Goal: Information Seeking & Learning: Learn about a topic

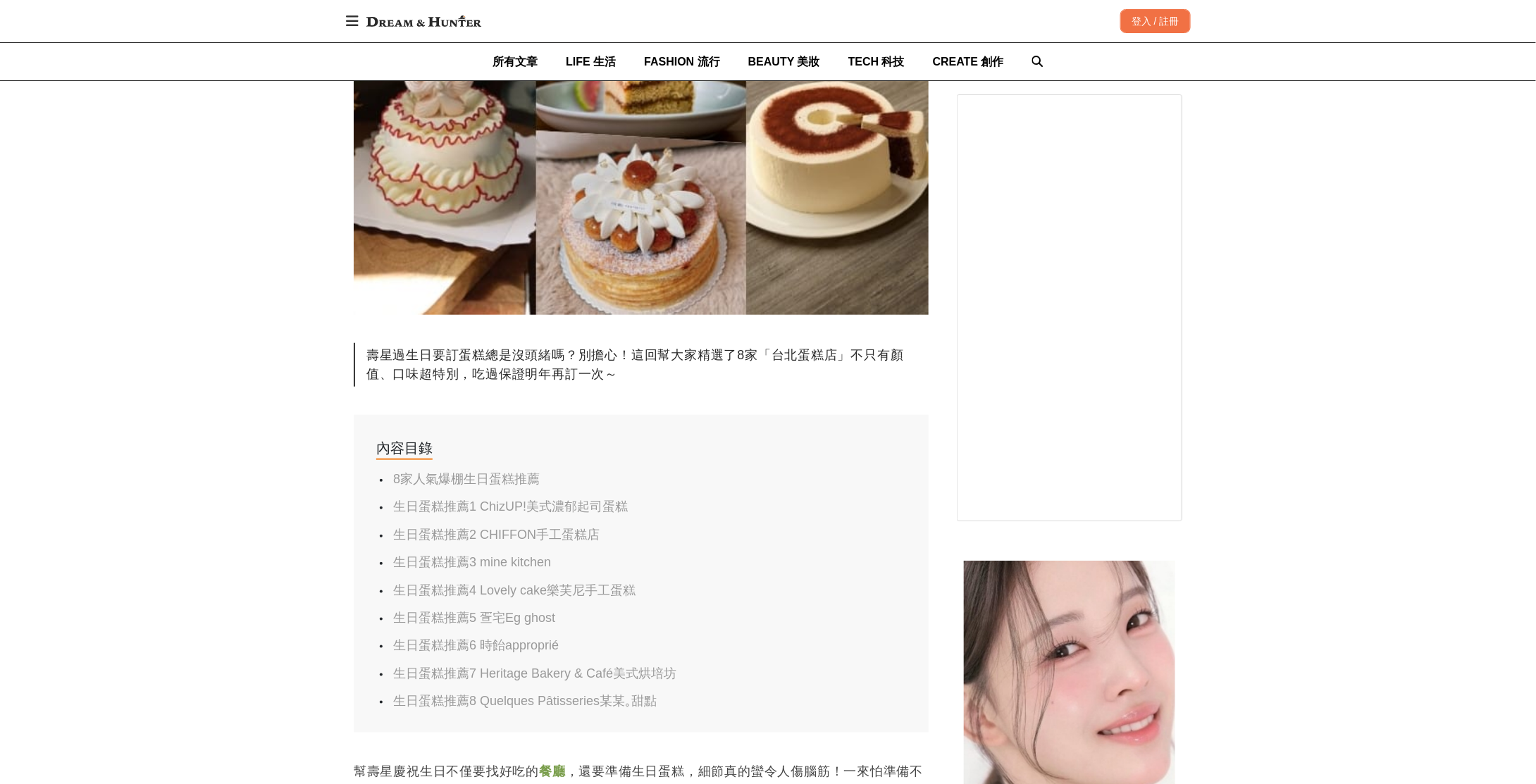
scroll to position [422, 0]
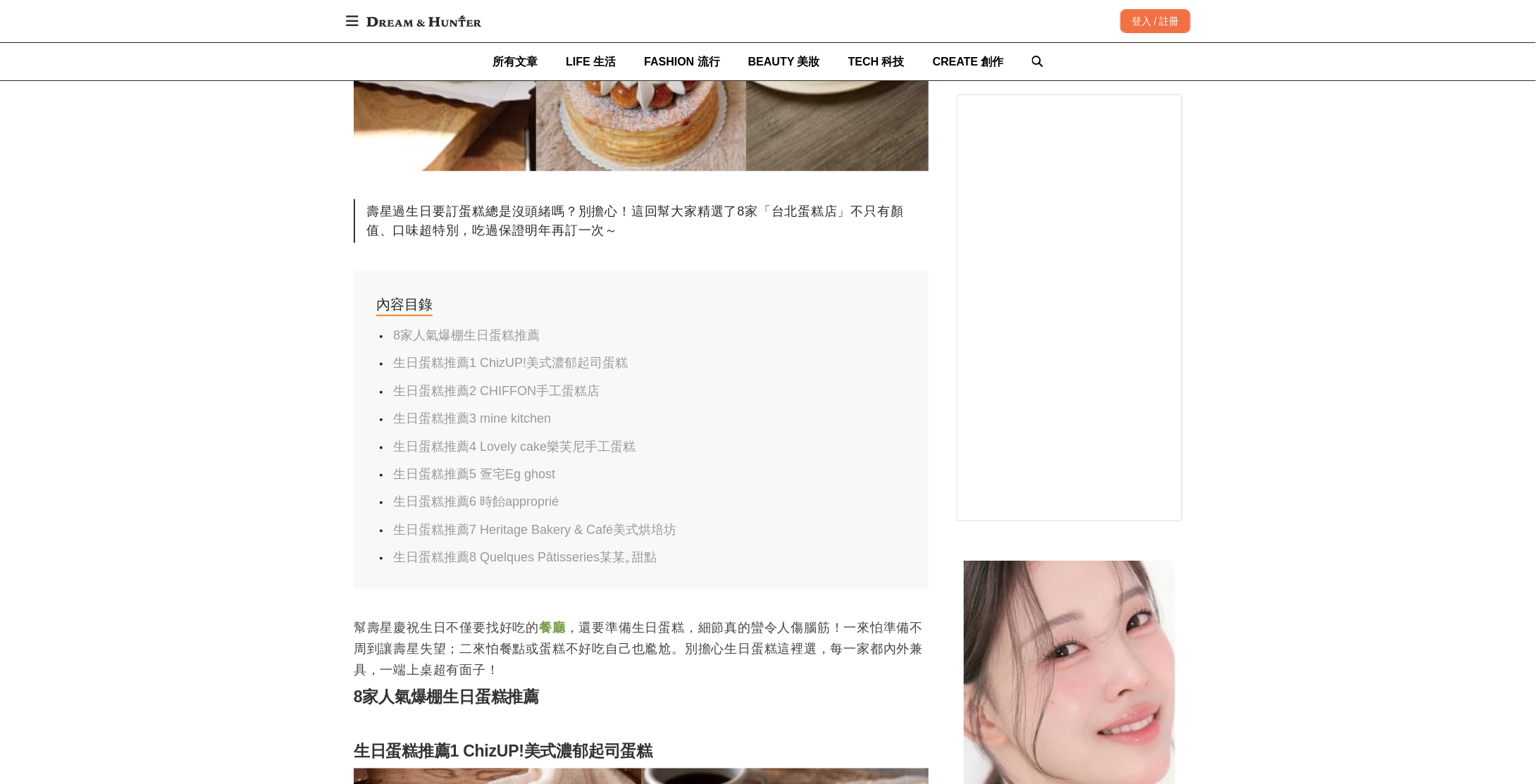
click at [511, 359] on link "生日蛋糕推薦1 ChizUP!美式濃郁起司蛋糕" at bounding box center [510, 363] width 234 height 14
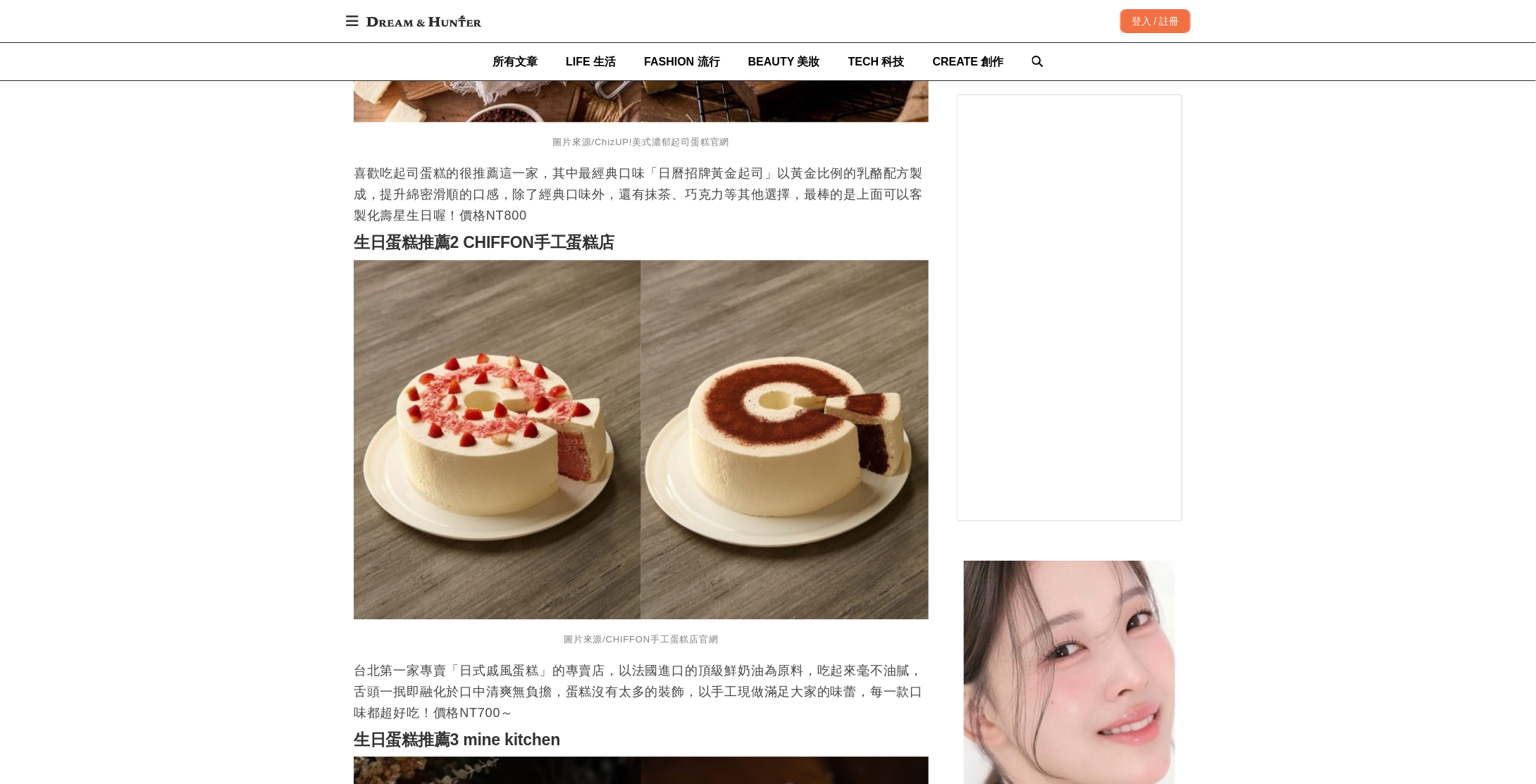
scroll to position [1550, 0]
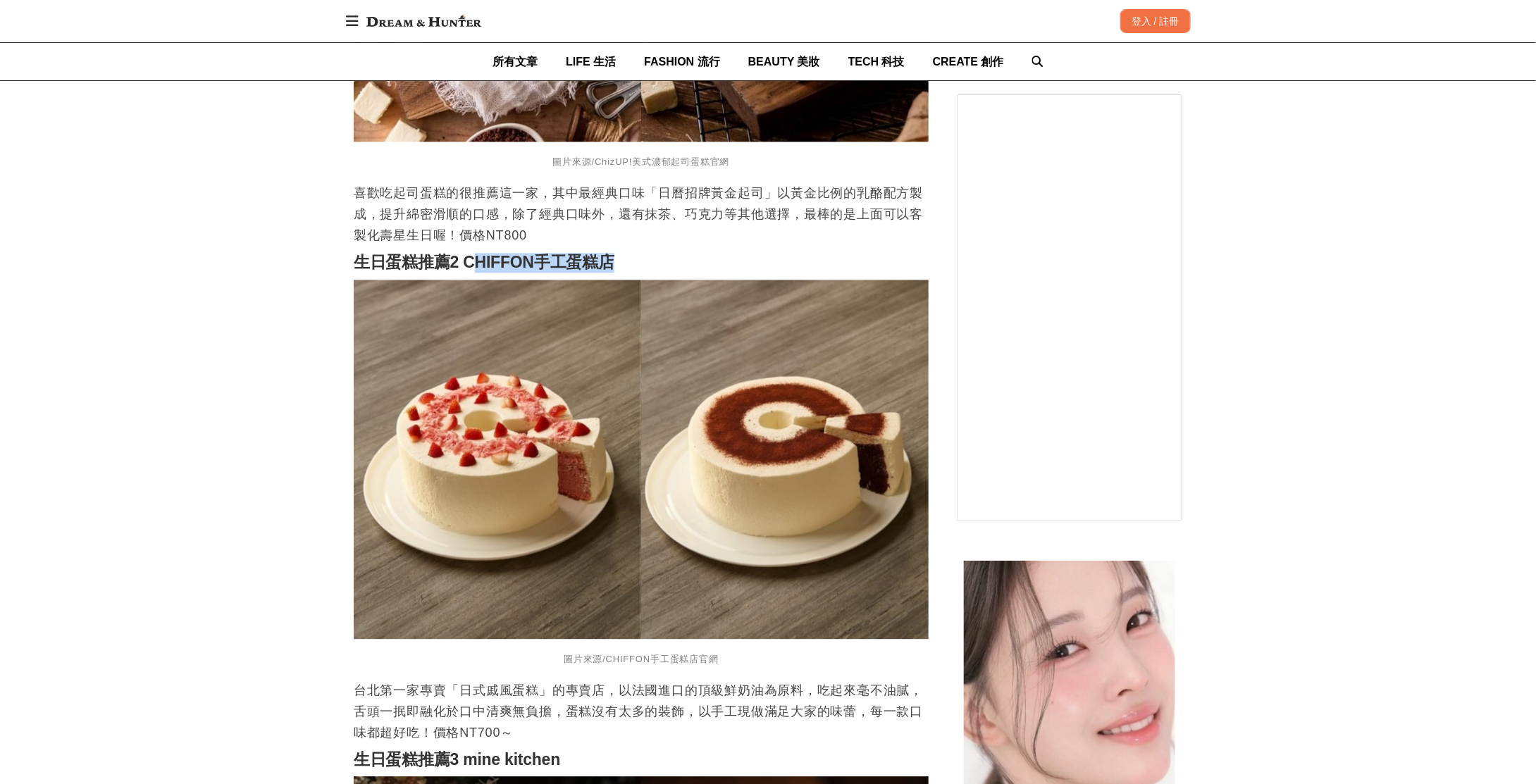
drag, startPoint x: 469, startPoint y: 264, endPoint x: 608, endPoint y: 265, distance: 139.0
click at [623, 265] on h2 "生日蛋糕推薦2 CHIFFON手工蛋糕店" at bounding box center [640, 263] width 575 height 20
click at [467, 270] on strong "生日蛋糕推薦2 CHIFFON手工蛋糕店" at bounding box center [484, 262] width 261 height 18
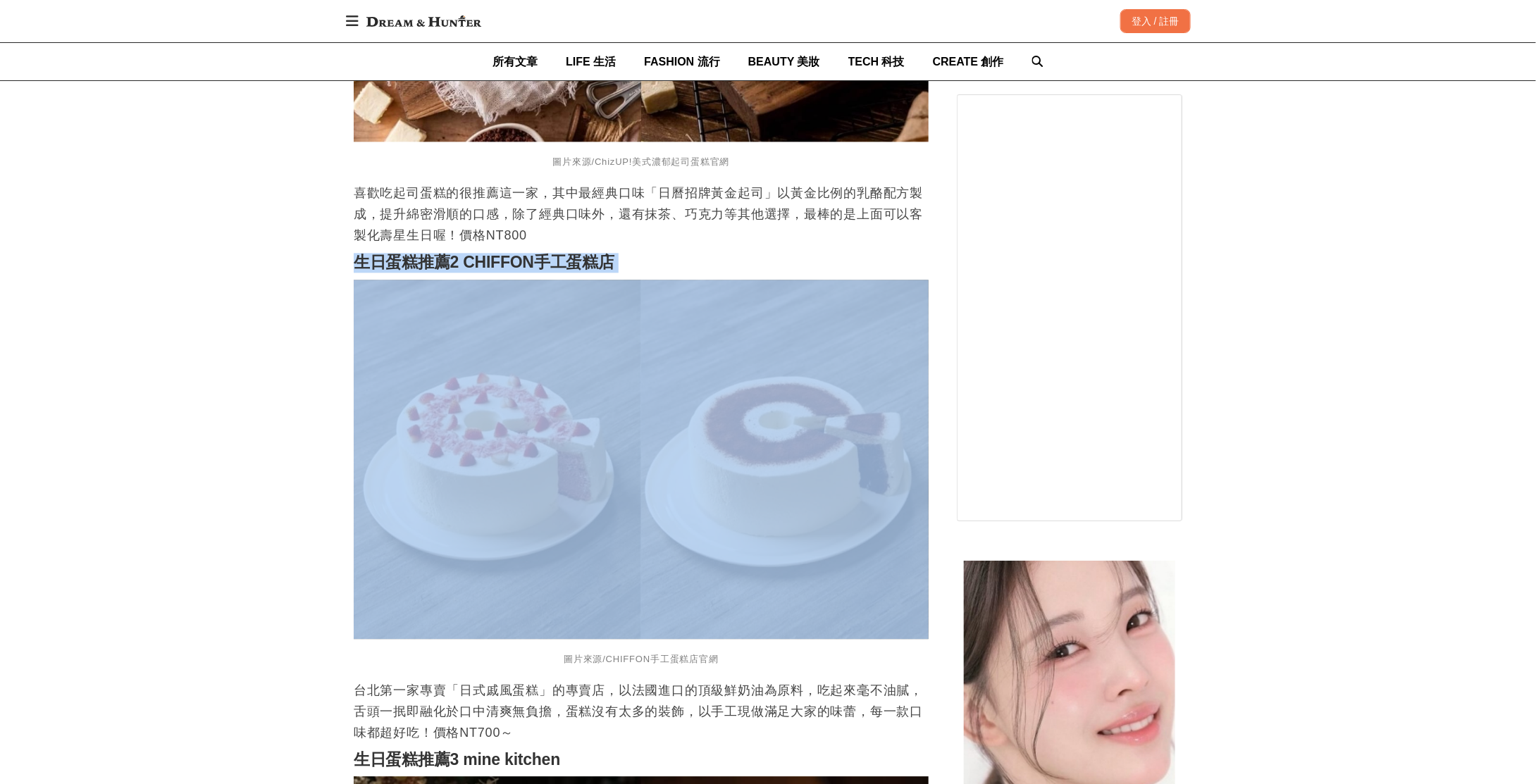
drag, startPoint x: 467, startPoint y: 269, endPoint x: 564, endPoint y: 272, distance: 97.0
click at [564, 271] on strong "生日蛋糕推薦2 CHIFFON手工蛋糕店" at bounding box center [484, 262] width 261 height 18
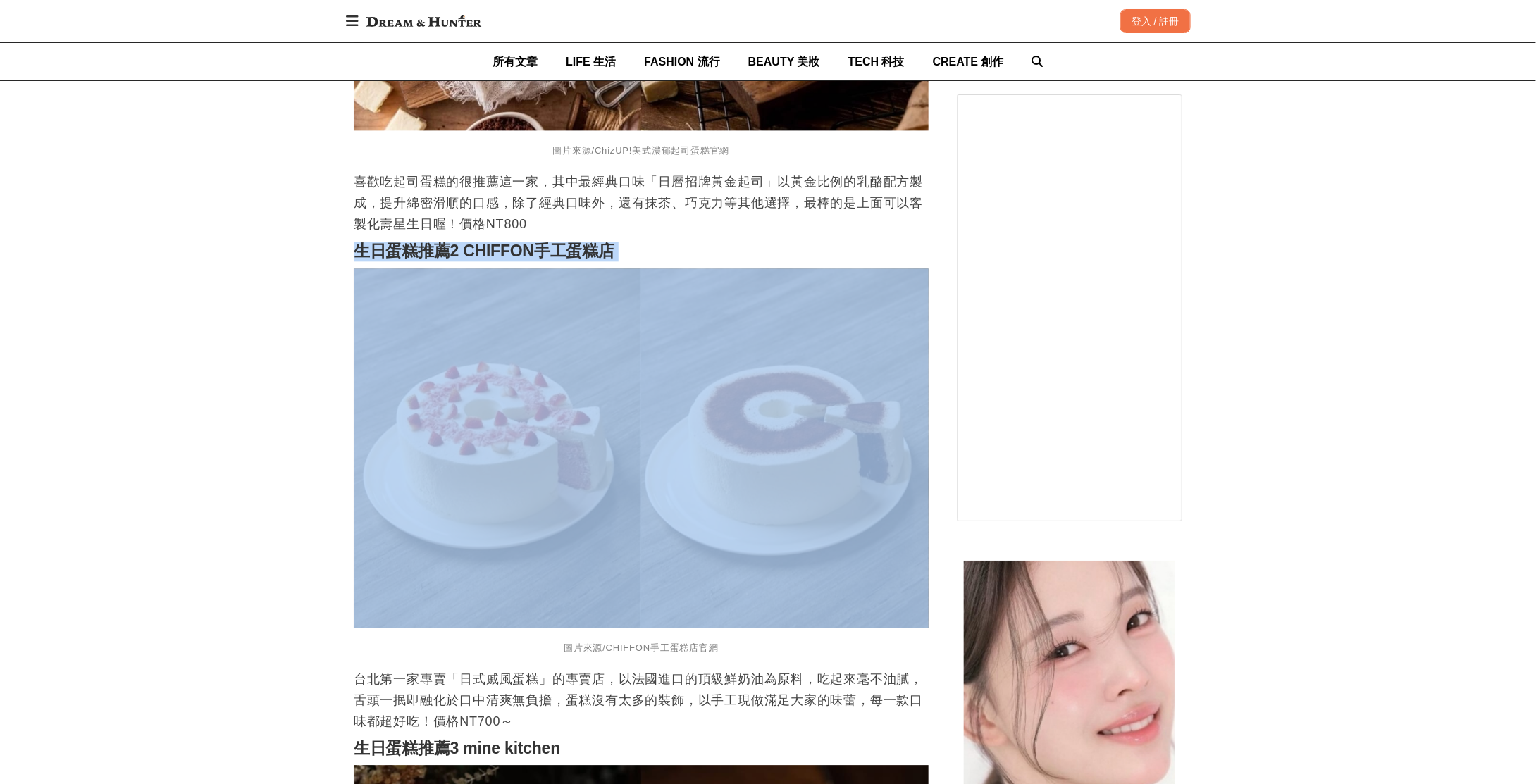
scroll to position [1691, 0]
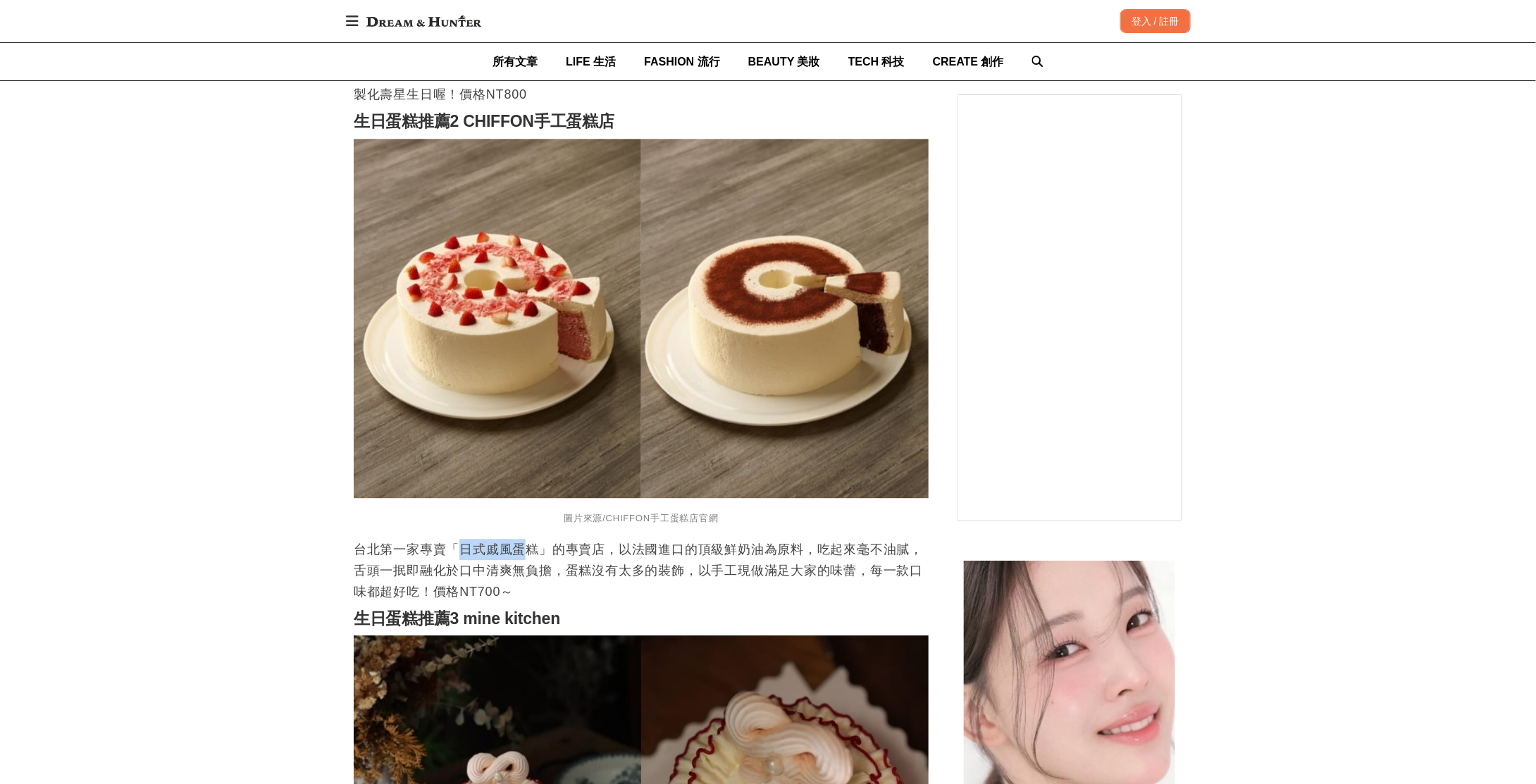
drag, startPoint x: 465, startPoint y: 555, endPoint x: 531, endPoint y: 563, distance: 66.5
click at [533, 555] on p "台北第一家專賣「日式戚風蛋糕」的專賣店，以法國進口的頂級鮮奶油為原料，吃起來毫不油膩，舌頭一抿即融化於口中清爽無負擔，蛋糕沒有太多的裝飾，以手工現做滿足大家的…" at bounding box center [640, 571] width 575 height 63
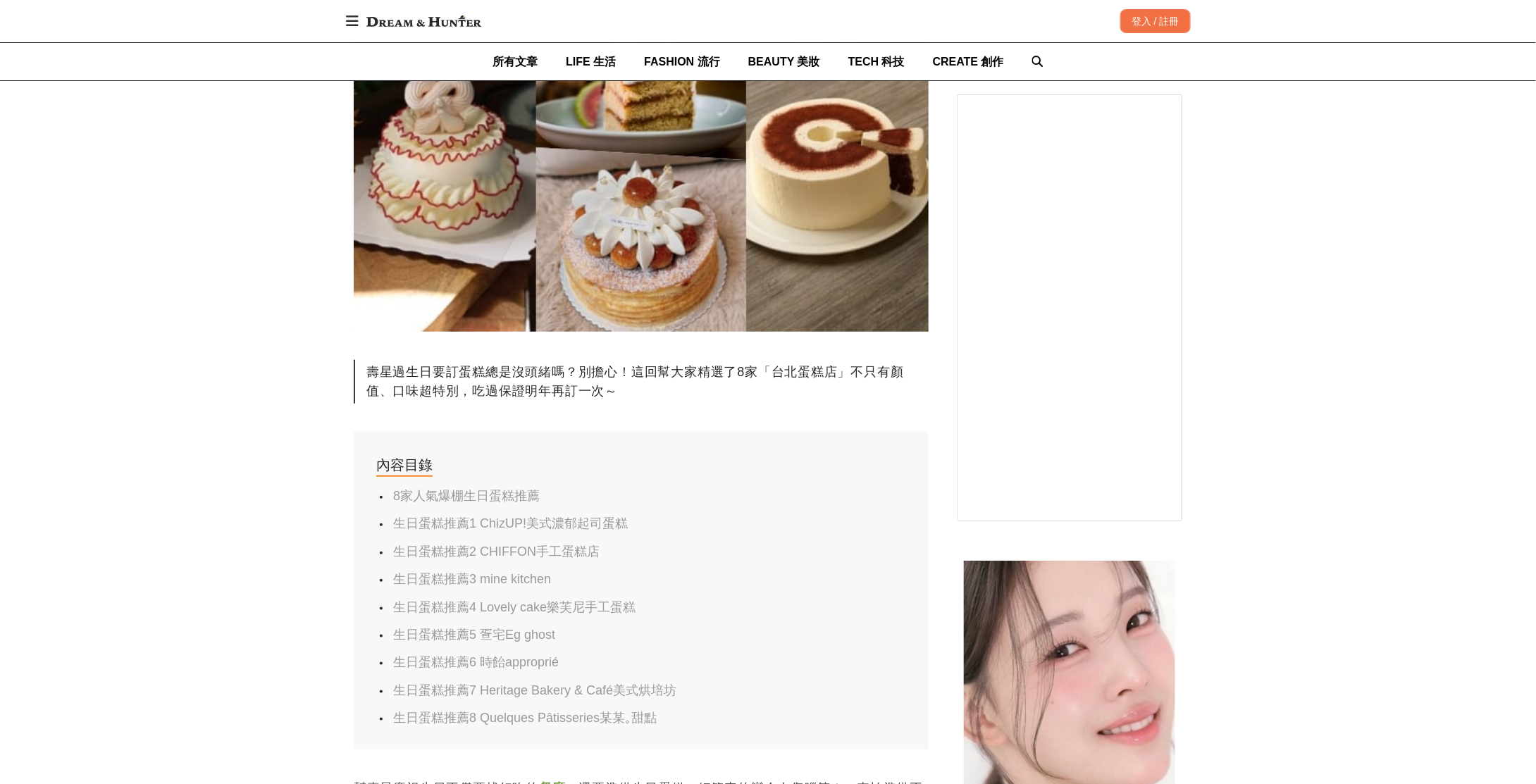
scroll to position [422, 0]
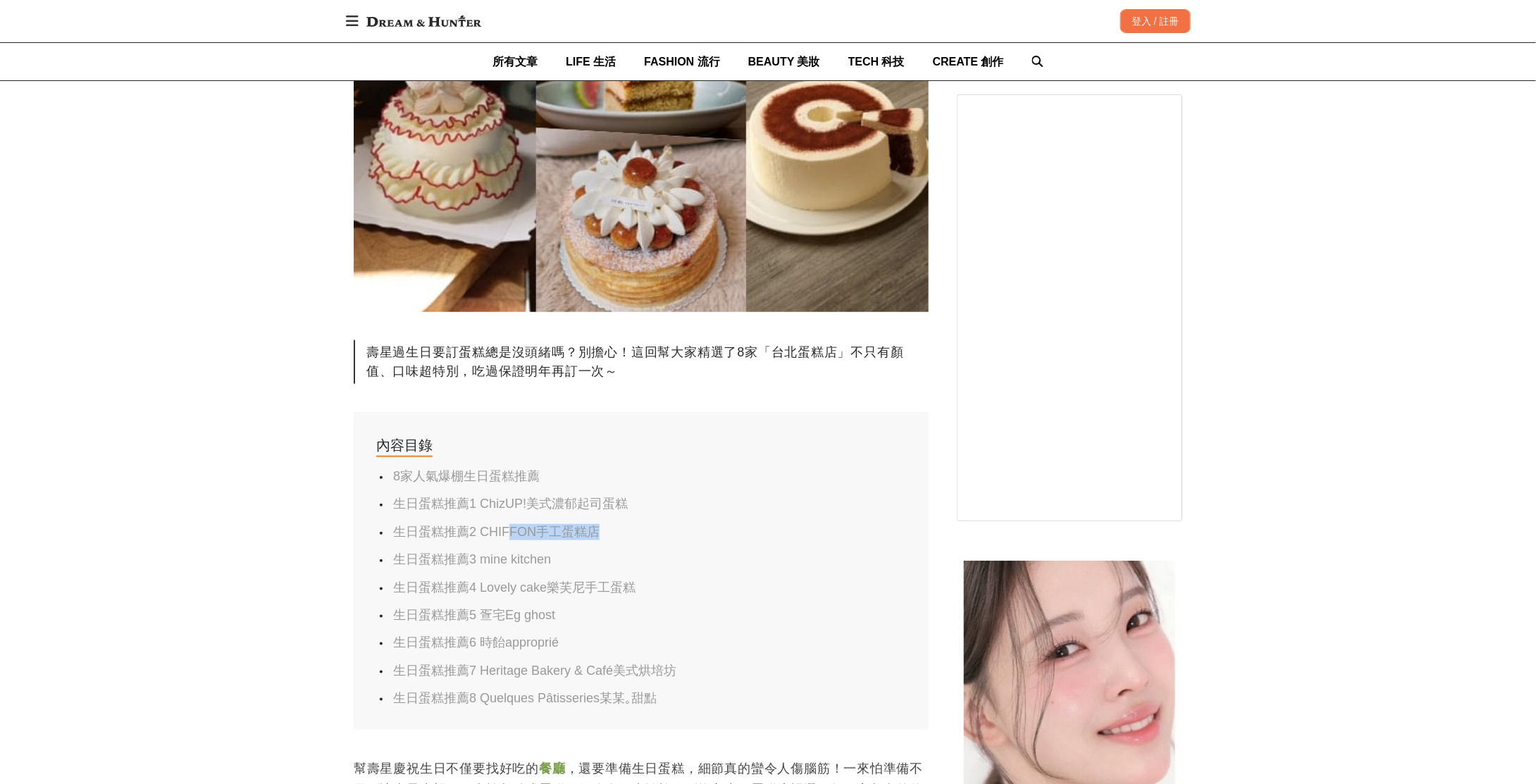
drag, startPoint x: 620, startPoint y: 534, endPoint x: 511, endPoint y: 534, distance: 109.0
click at [511, 534] on li "生日蛋糕推薦2 CHIFFON手工蛋糕店" at bounding box center [640, 532] width 501 height 16
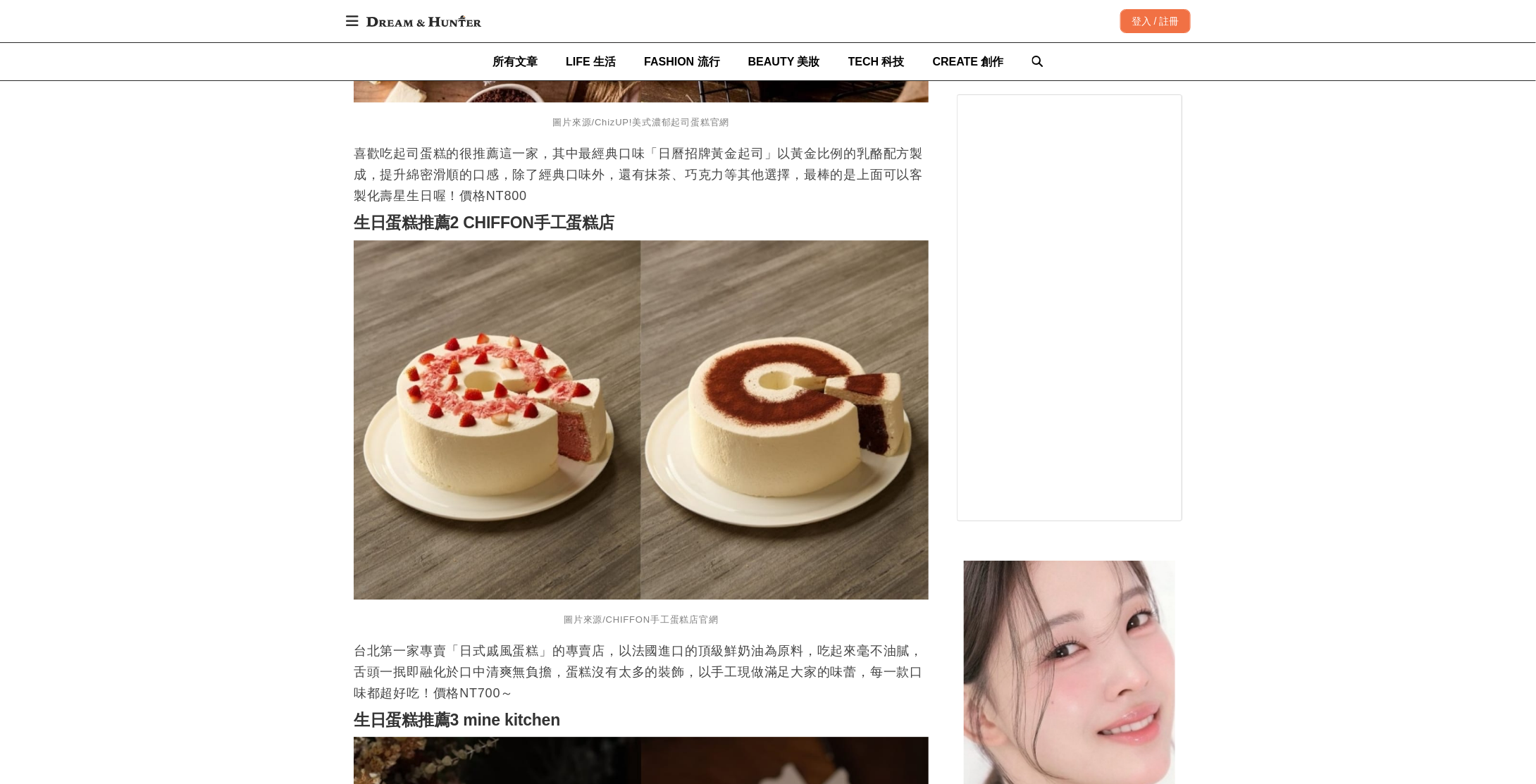
scroll to position [1517, 0]
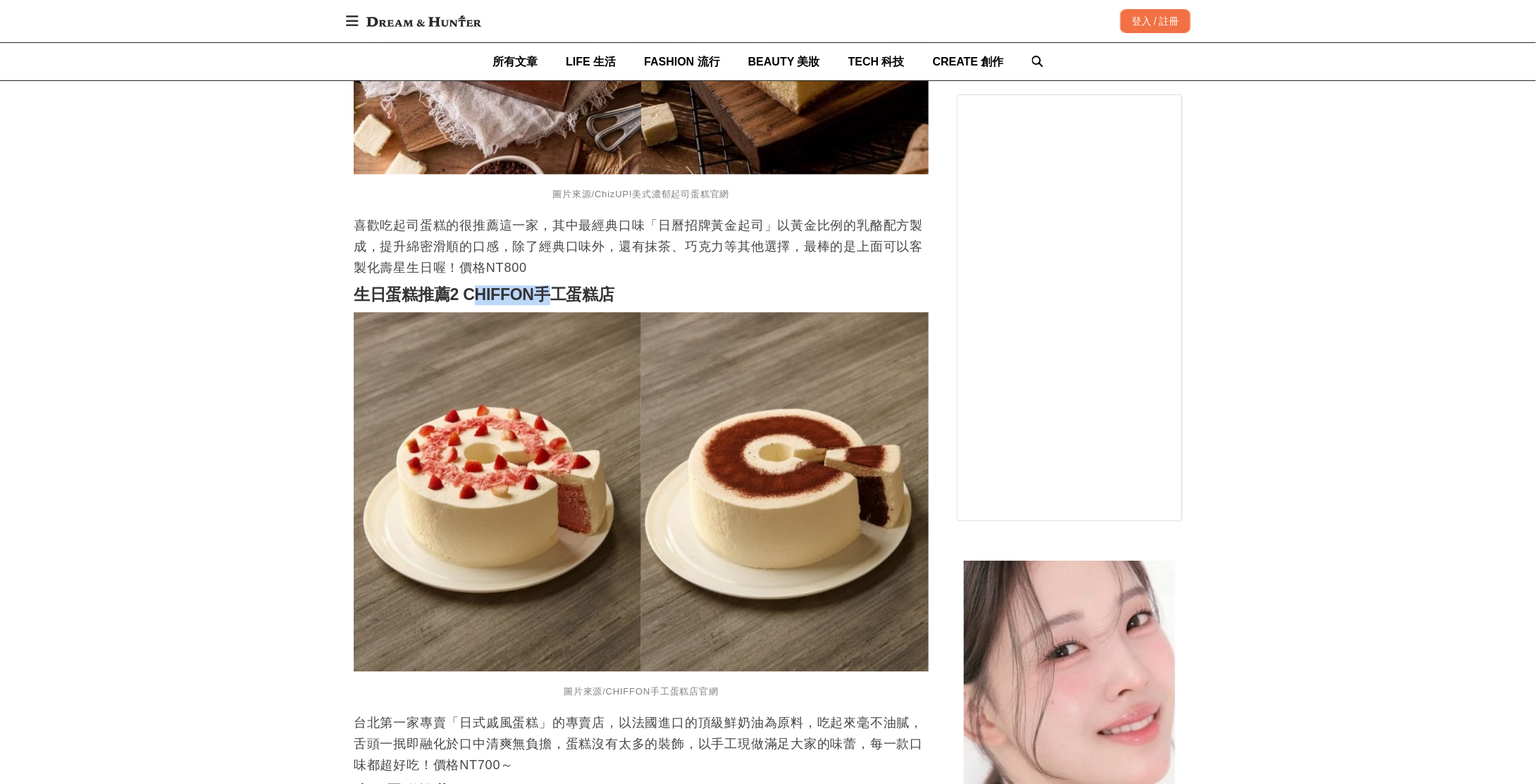
drag, startPoint x: 469, startPoint y: 300, endPoint x: 592, endPoint y: 289, distance: 123.5
click at [555, 303] on strong "生日蛋糕推薦2 CHIFFON手工蛋糕店" at bounding box center [484, 294] width 261 height 18
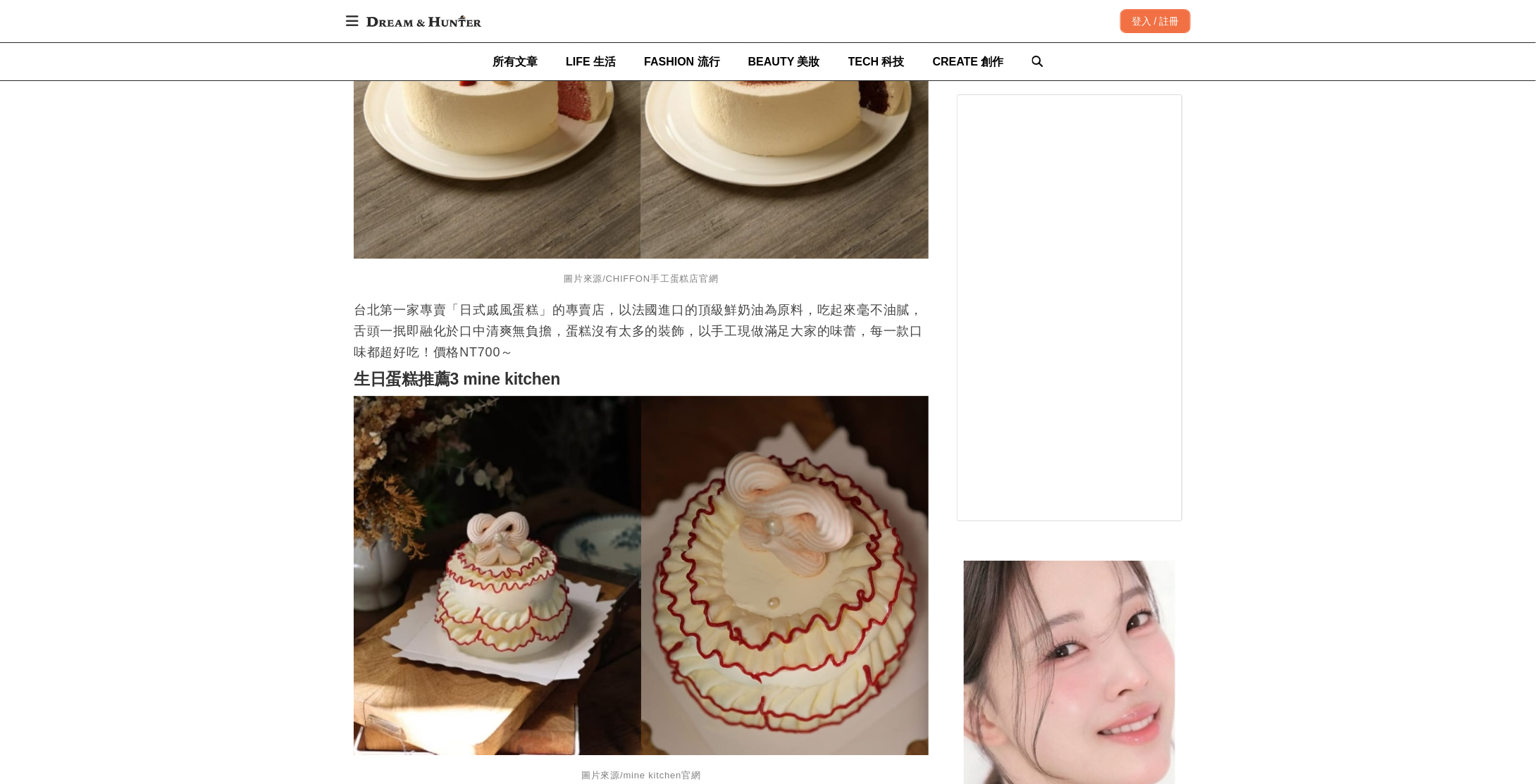
scroll to position [1799, 0]
